Goal: Task Accomplishment & Management: Use online tool/utility

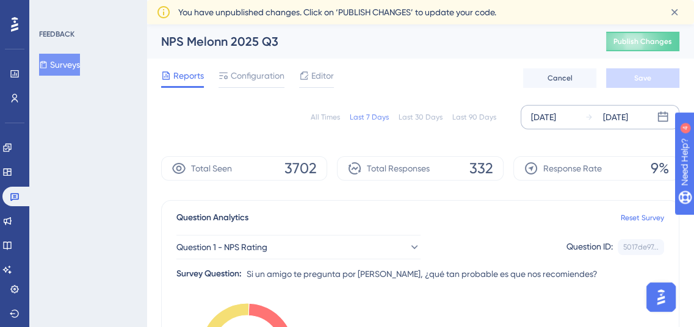
click at [563, 109] on div "[DATE] [DATE]" at bounding box center [600, 117] width 159 height 24
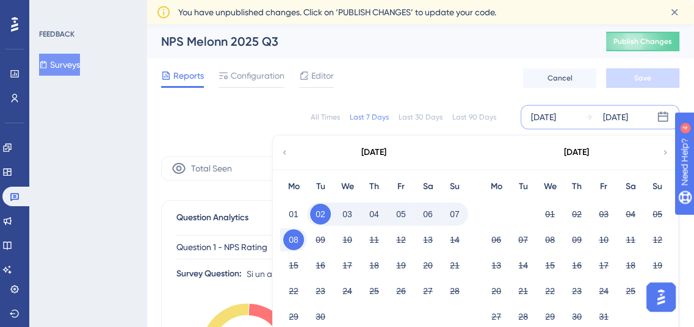
click at [291, 148] on div "[DATE]" at bounding box center [374, 153] width 202 height 34
click at [286, 151] on icon at bounding box center [284, 152] width 9 height 11
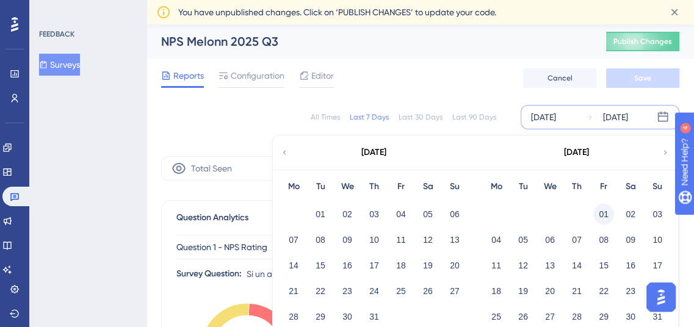
click at [603, 217] on button "01" at bounding box center [604, 214] width 21 height 21
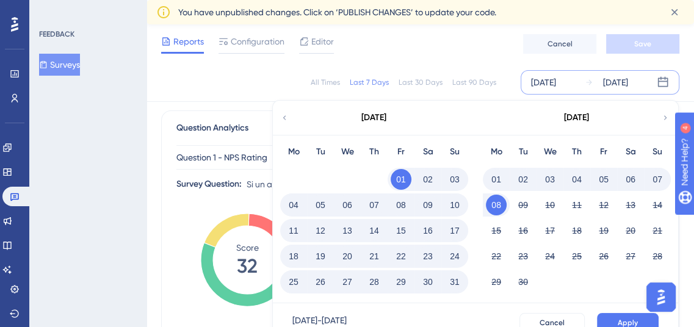
scroll to position [86, 0]
click at [625, 322] on span "Apply" at bounding box center [628, 323] width 20 height 10
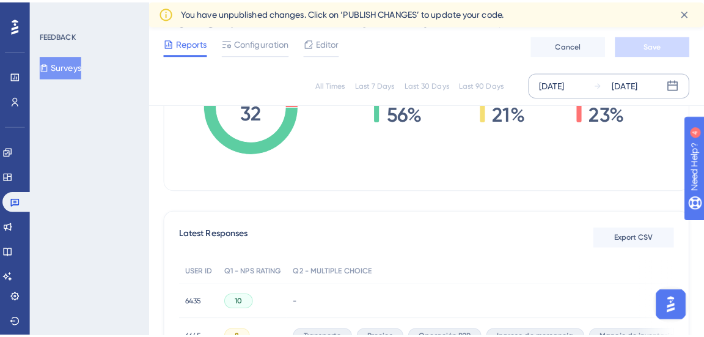
scroll to position [297, 0]
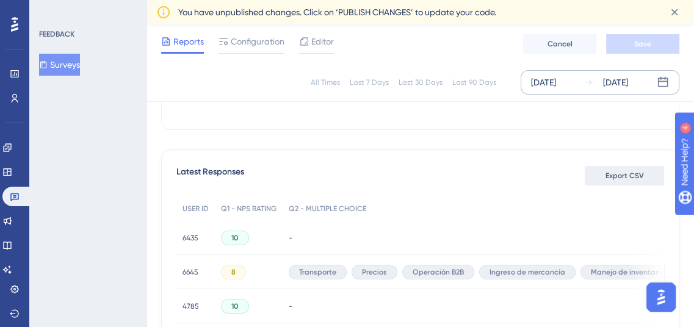
click at [627, 184] on button "Export CSV" at bounding box center [624, 176] width 79 height 20
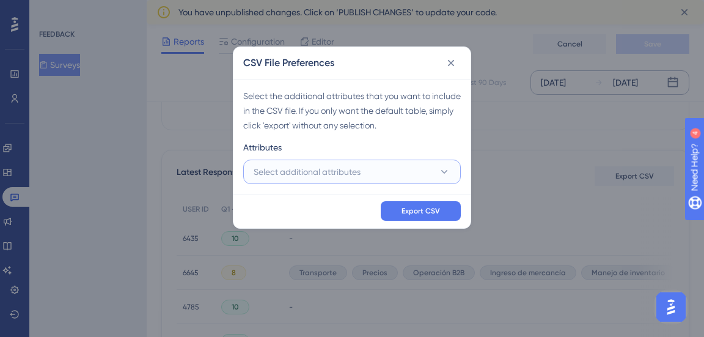
click at [302, 177] on span "Select additional attributes" at bounding box center [306, 171] width 107 height 15
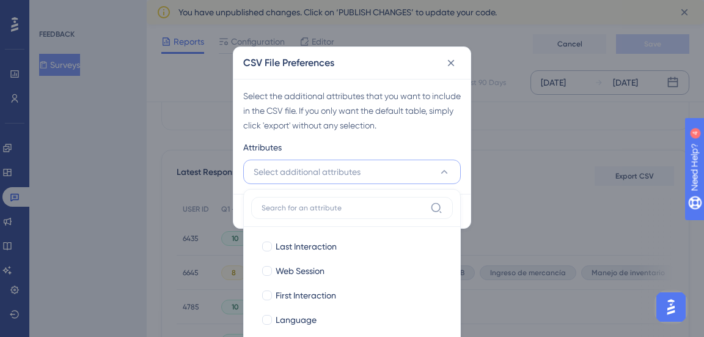
scroll to position [403, 0]
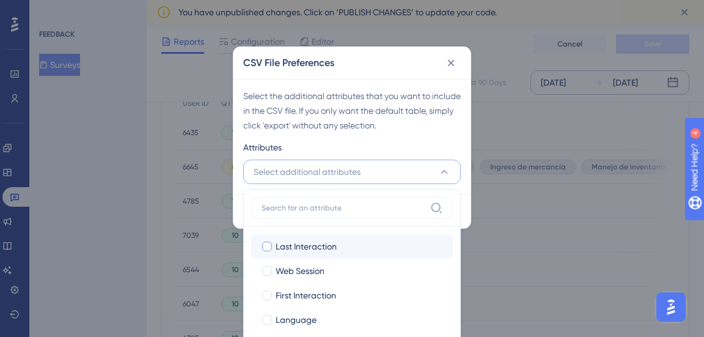
click at [288, 241] on span "Last Interaction" at bounding box center [305, 246] width 61 height 15
checkbox input "true"
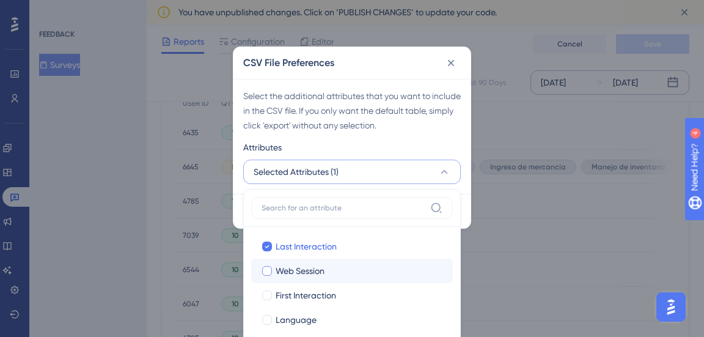
click at [288, 264] on span "Web Session" at bounding box center [299, 270] width 49 height 15
checkbox input "true"
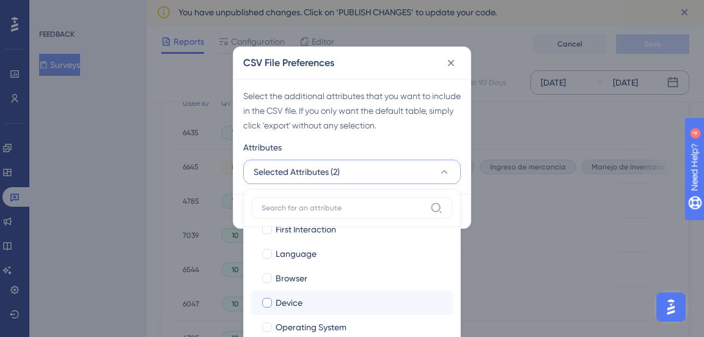
scroll to position [57, 0]
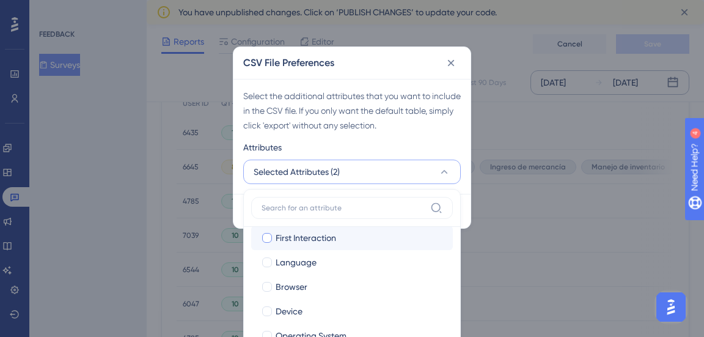
click at [290, 239] on span "First Interaction" at bounding box center [305, 237] width 60 height 15
checkbox input "true"
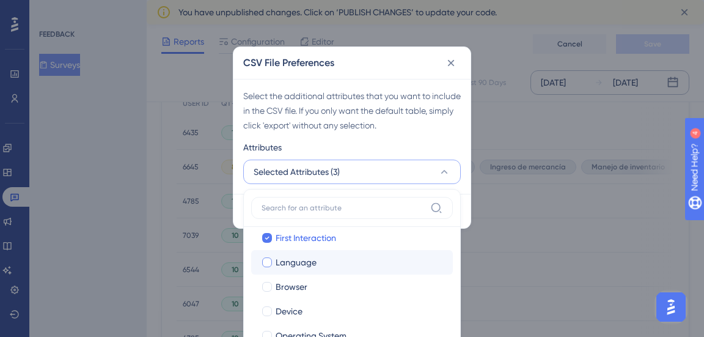
click at [291, 260] on span "Language" at bounding box center [295, 262] width 41 height 15
checkbox input "true"
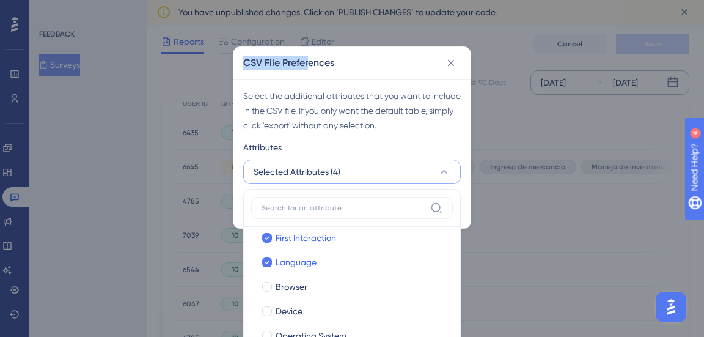
drag, startPoint x: 310, startPoint y: 69, endPoint x: 313, endPoint y: 24, distance: 45.3
click at [313, 24] on div "CSV File Preferences Select the additional attributes that you want to include …" at bounding box center [352, 168] width 704 height 337
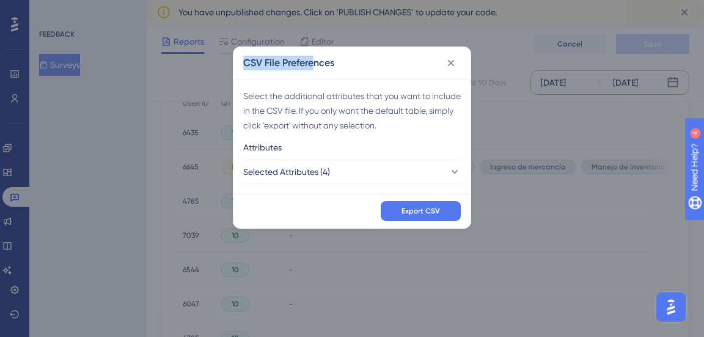
drag, startPoint x: 315, startPoint y: 49, endPoint x: 320, endPoint y: 22, distance: 27.3
click at [320, 22] on div "CSV File Preferences Select the additional attributes that you want to include …" at bounding box center [352, 168] width 704 height 337
click at [313, 160] on button "Selected Attributes (4)" at bounding box center [351, 171] width 217 height 24
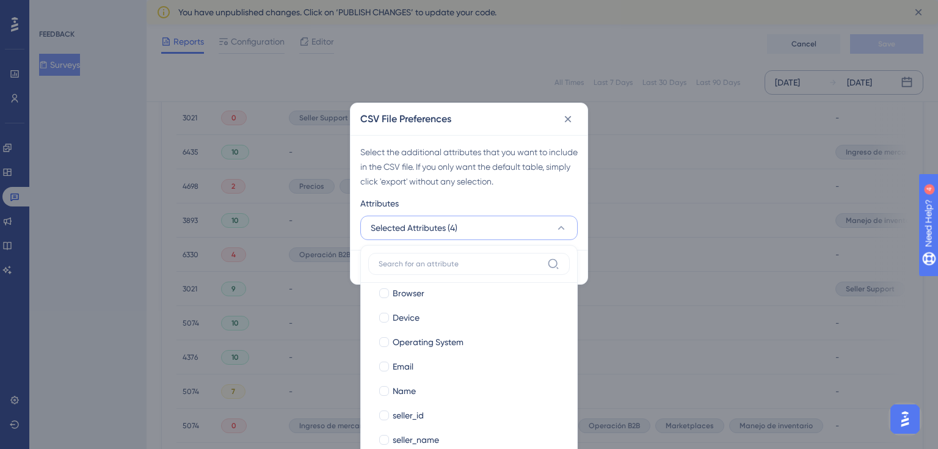
scroll to position [79, 0]
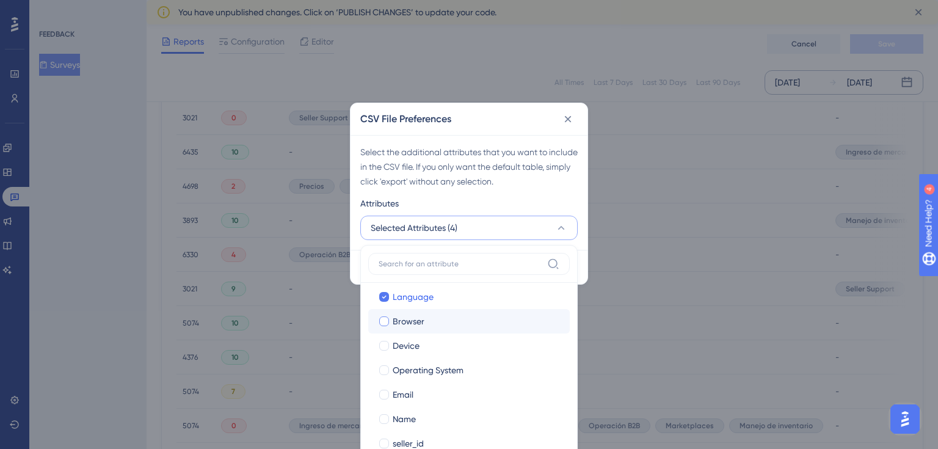
click at [409, 327] on label "Browser Browser" at bounding box center [469, 321] width 202 height 24
click at [385, 327] on input "Browser" at bounding box center [384, 399] width 1 height 1
click at [406, 327] on span "Device" at bounding box center [406, 345] width 27 height 15
checkbox input "true"
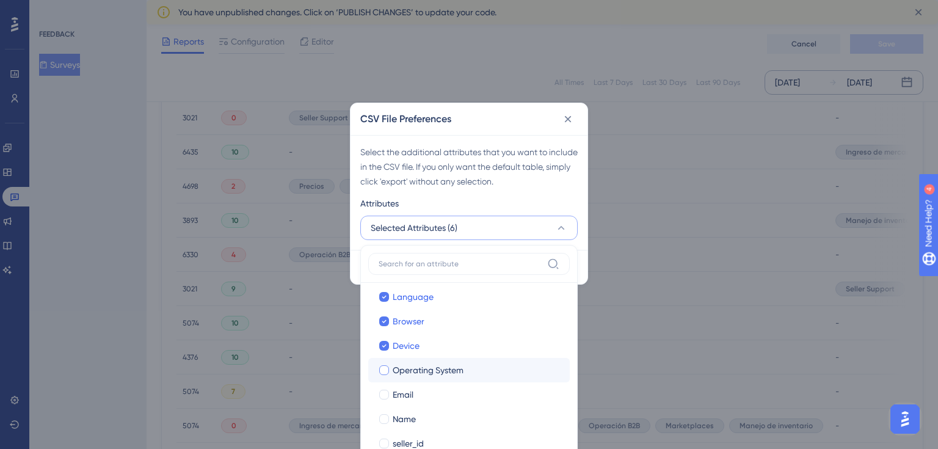
click at [406, 327] on span "Operating System" at bounding box center [428, 370] width 71 height 15
checkbox input "true"
click at [402, 327] on span "Email" at bounding box center [403, 366] width 21 height 15
checkbox input "true"
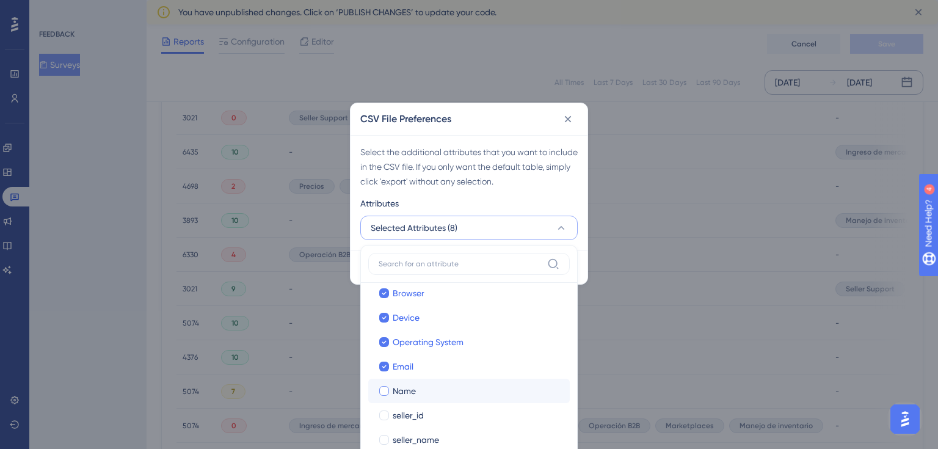
click at [402, 327] on label "Name Name" at bounding box center [469, 391] width 202 height 24
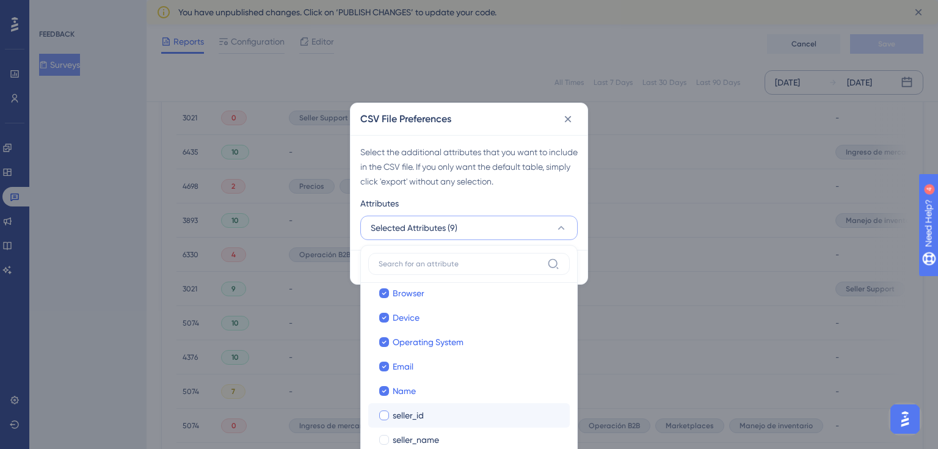
click at [402, 327] on span "seller_id" at bounding box center [408, 415] width 31 height 15
checkbox input "true"
click at [402, 327] on label "seller_name seller_name" at bounding box center [469, 440] width 202 height 24
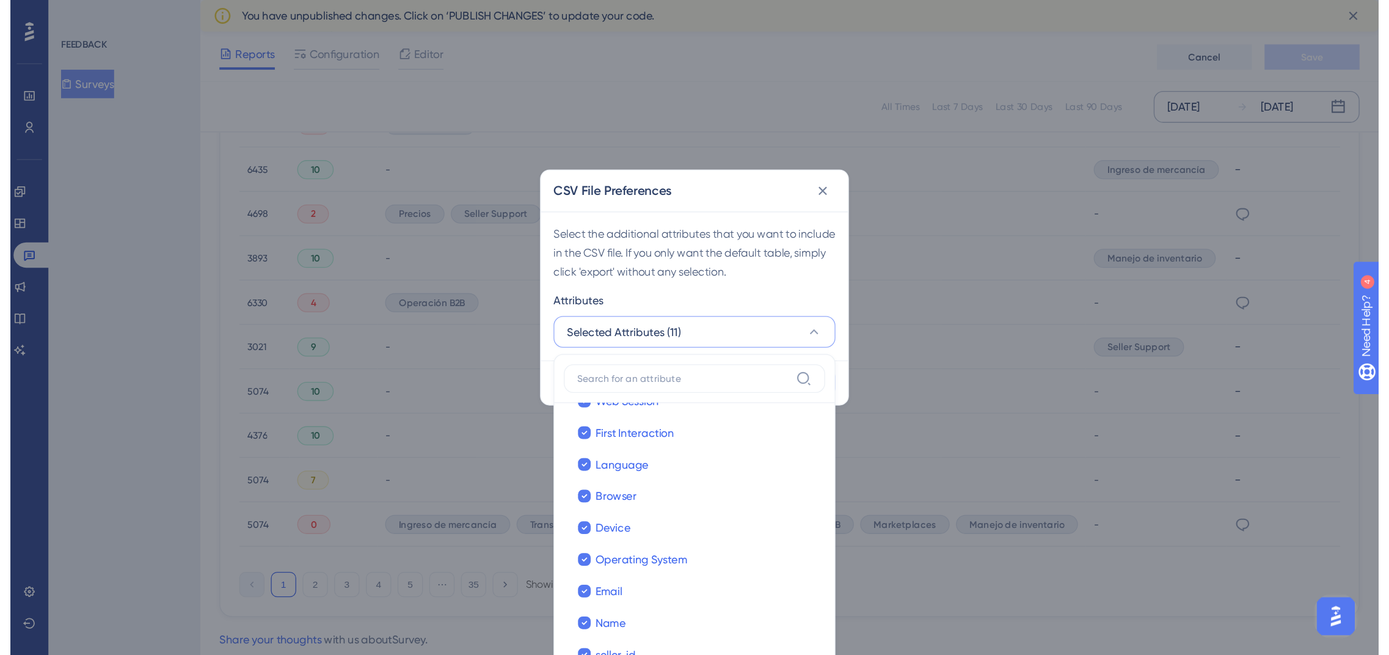
scroll to position [45, 0]
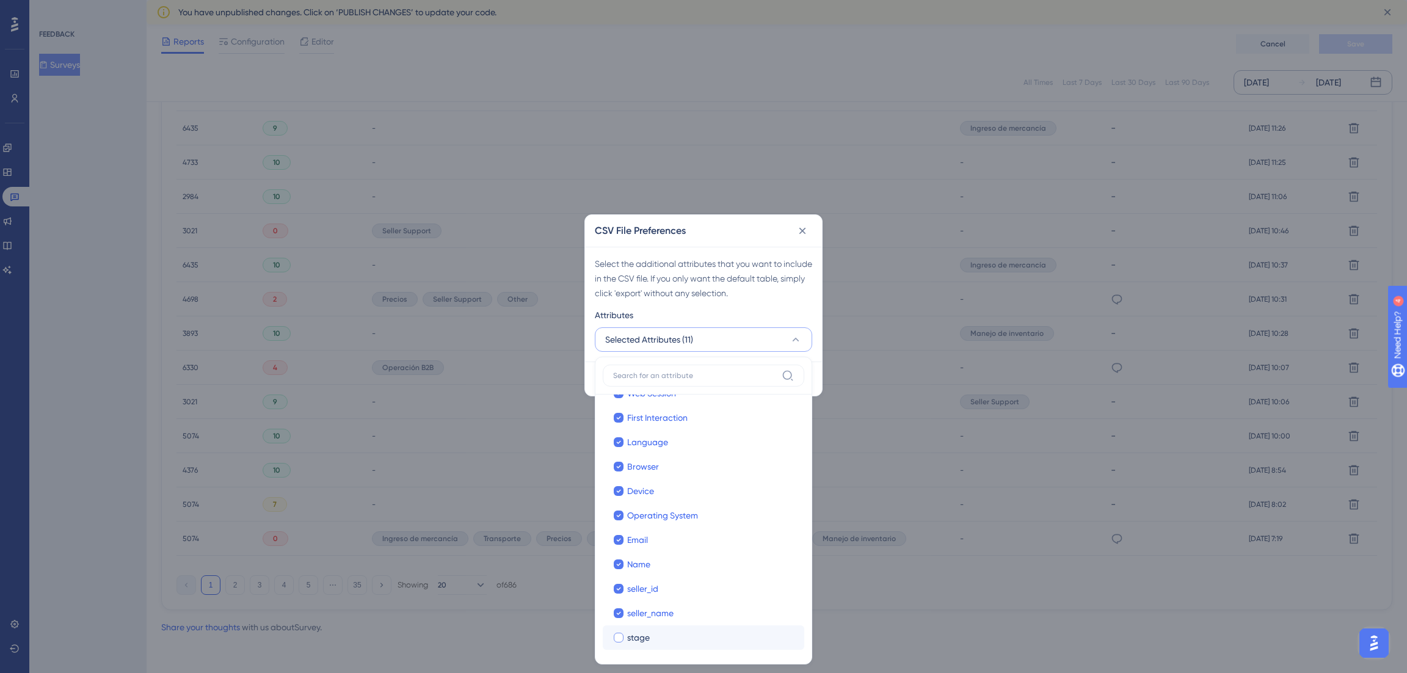
click at [628, 327] on span "stage" at bounding box center [638, 637] width 23 height 15
checkbox input "true"
click at [635, 286] on div "Select the additional attributes that you want to include in the CSV file. If y…" at bounding box center [703, 279] width 217 height 44
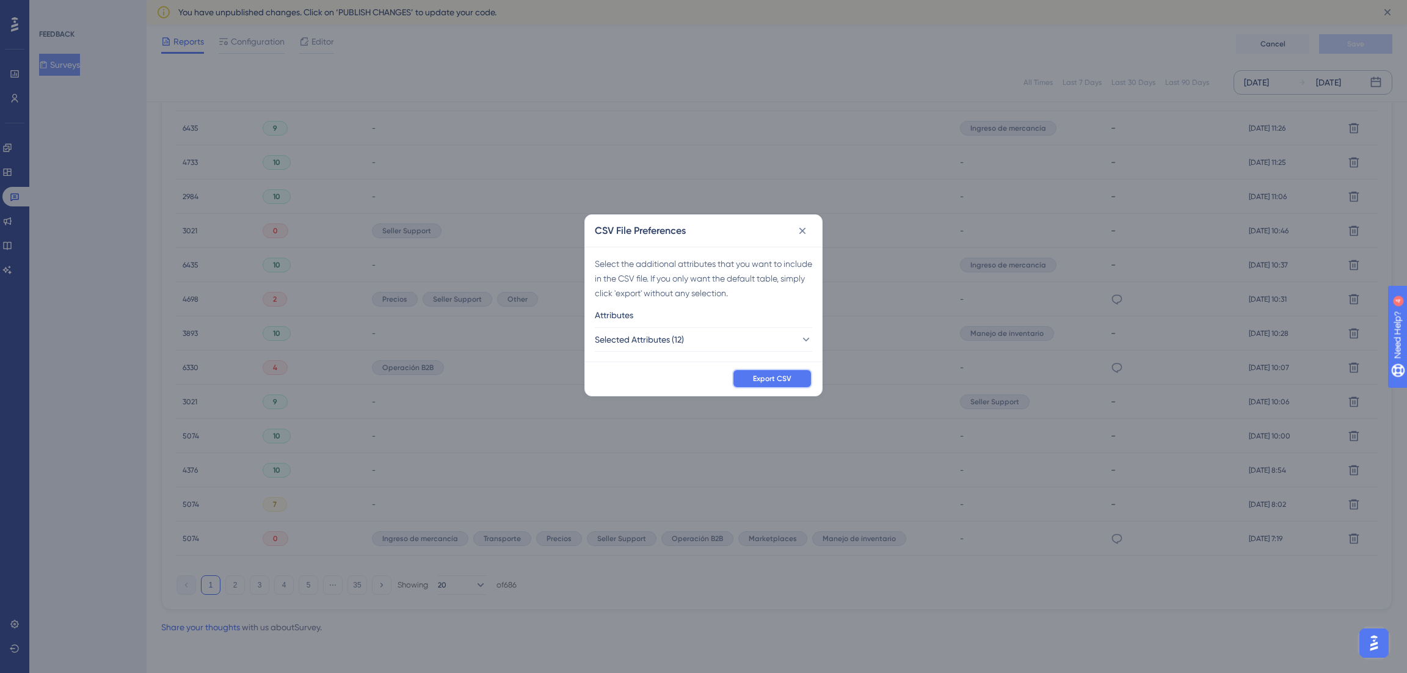
click at [694, 327] on span "Export CSV" at bounding box center [772, 379] width 38 height 10
